Goal: Task Accomplishment & Management: Use online tool/utility

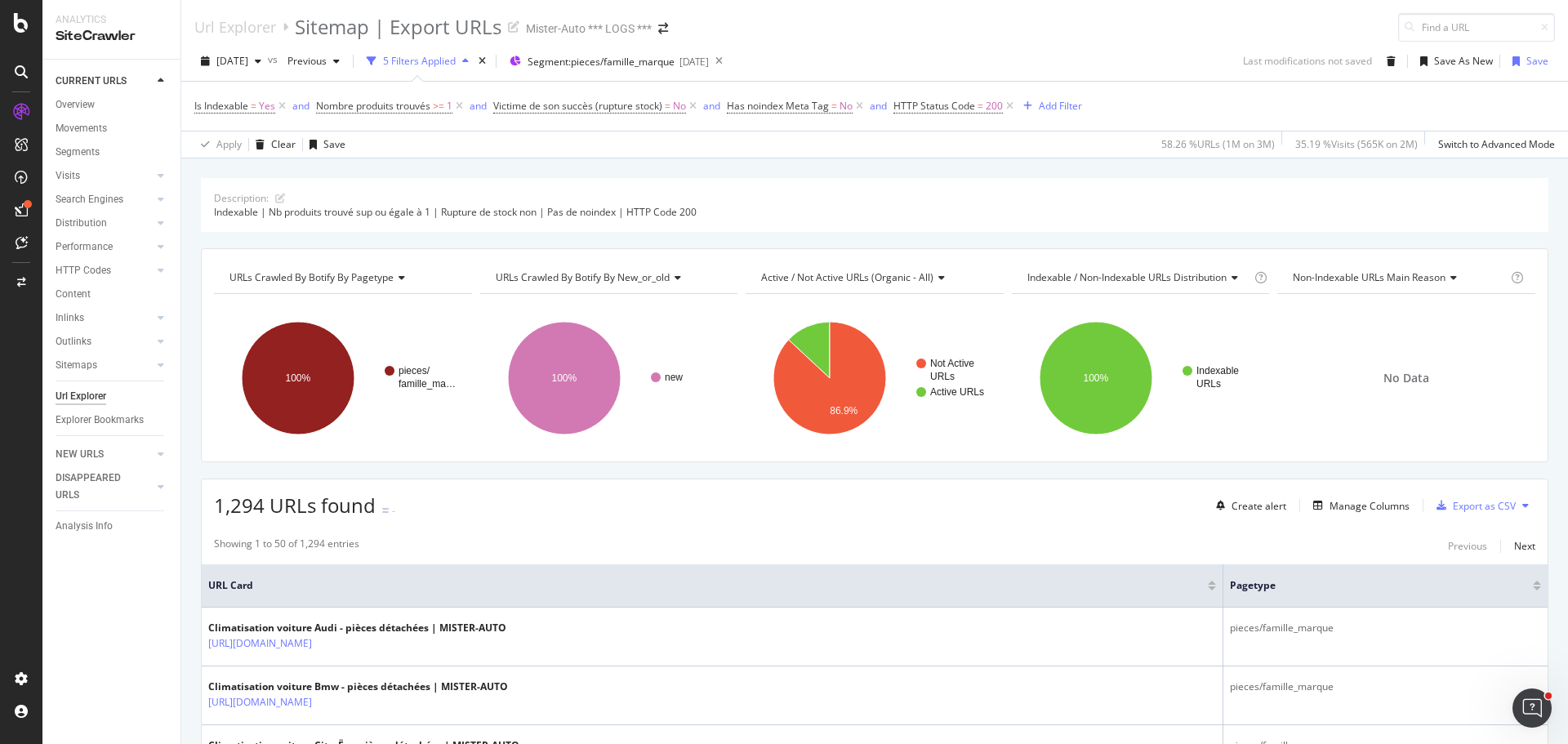
click at [861, 46] on div "[DATE] vs Previous 5 Filters Applied Segment: pieces/famille_marque [DATE] Last…" at bounding box center [874, 100] width 1387 height 117
click at [946, 37] on div "Url Explorer Sitemap | Export URLs Mister-Auto *** LOGS ***" at bounding box center [874, 21] width 1387 height 42
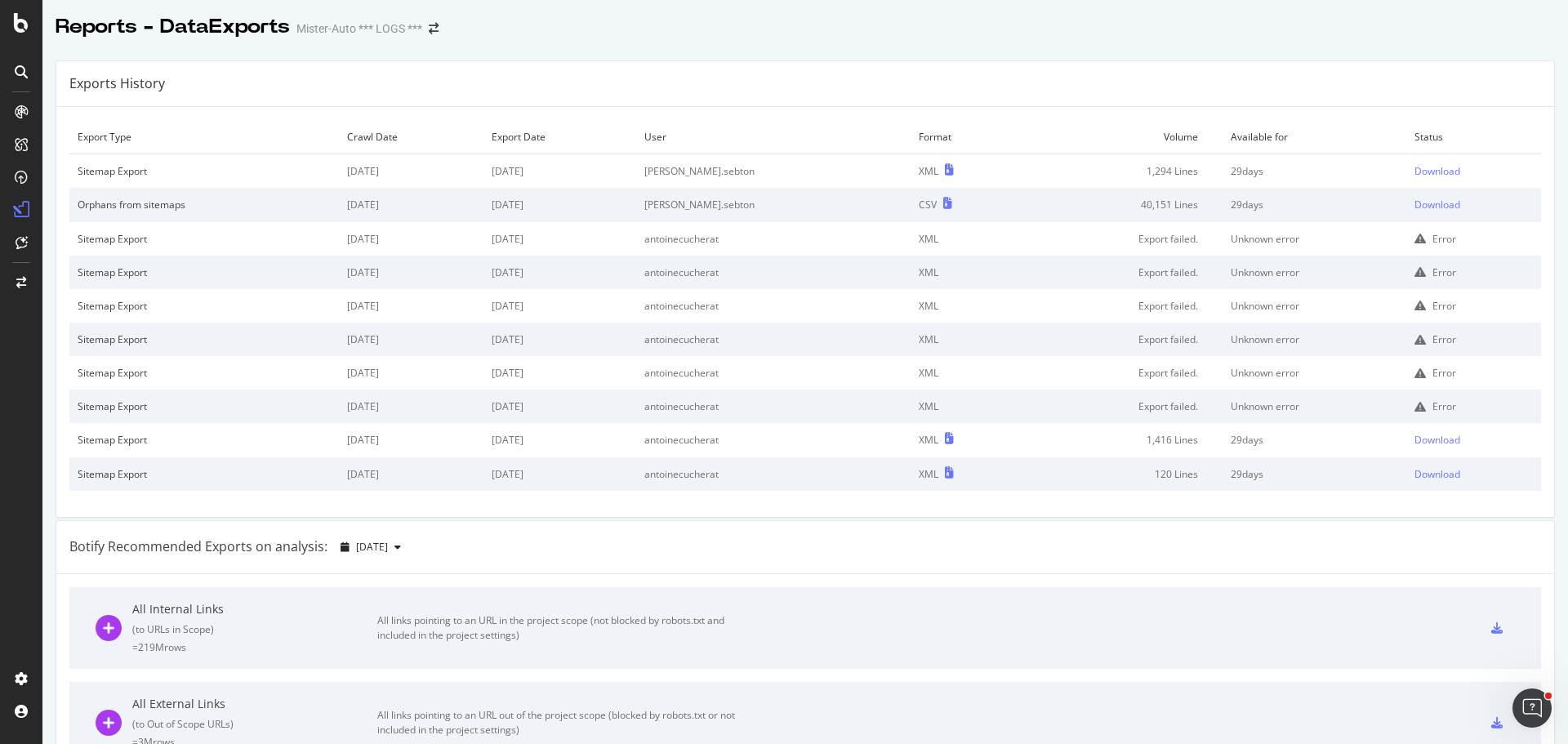
click at [803, 114] on div "Export Type Crawl Date Export Date User Format Volume Available for Status Site…" at bounding box center [805, 312] width 1498 height 410
